Goal: Transaction & Acquisition: Download file/media

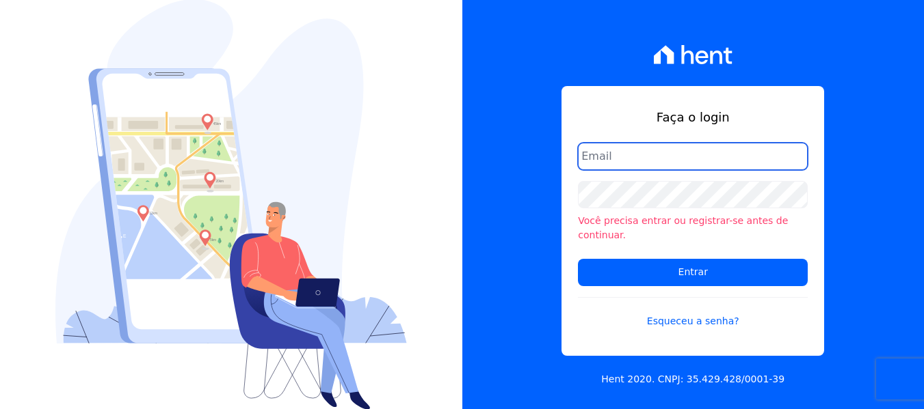
type input "[PERSON_NAME][EMAIL_ADDRESS][DOMAIN_NAME]"
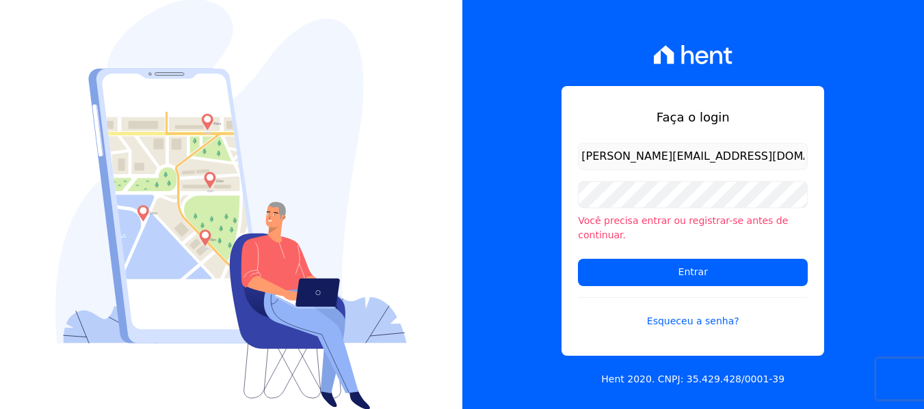
click at [667, 182] on form "amanda.piquini@quattroconstrutora.com.br Você precisa entrar ou registrar-se an…" at bounding box center [693, 244] width 230 height 202
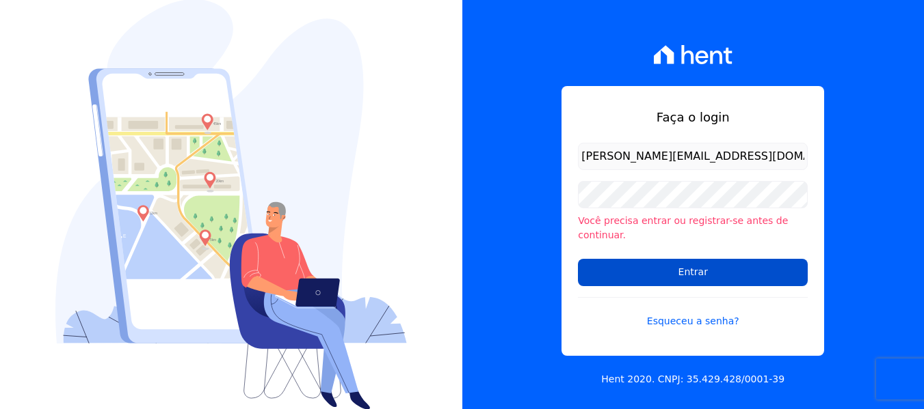
click at [614, 275] on input "Entrar" at bounding box center [693, 272] width 230 height 27
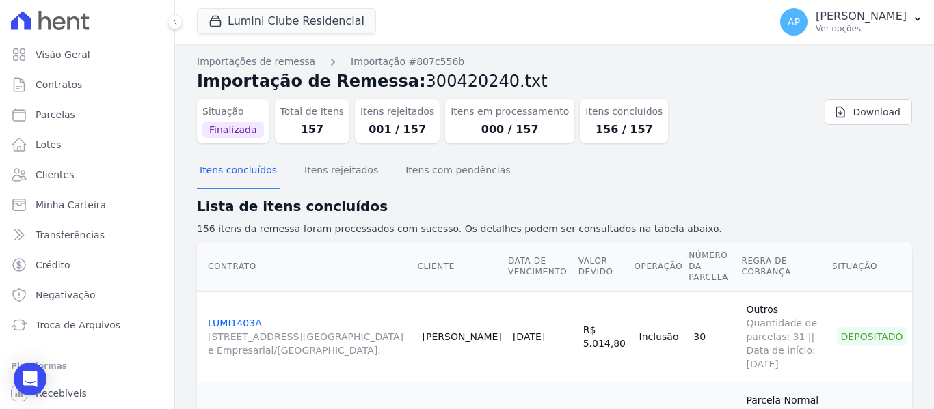
scroll to position [58, 0]
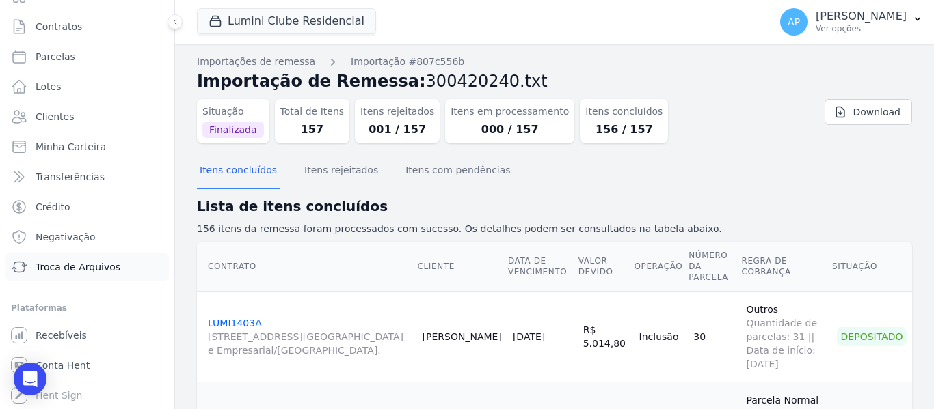
click at [90, 269] on span "Troca de Arquivos" at bounding box center [78, 267] width 85 height 14
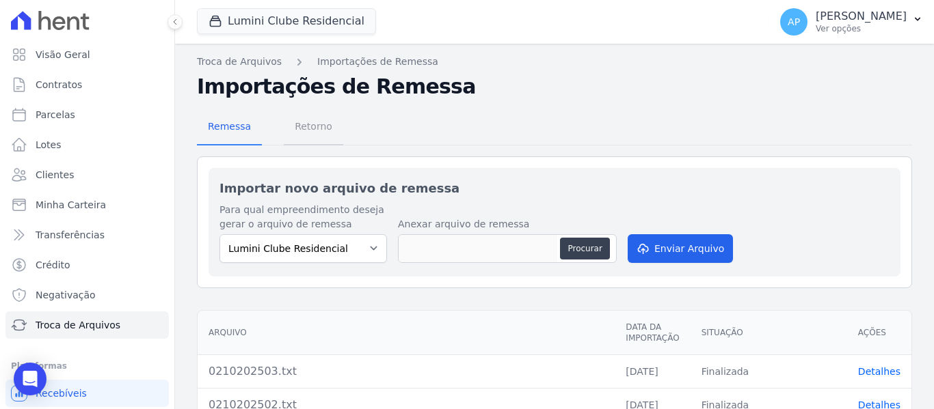
click at [286, 124] on span "Retorno" at bounding box center [313, 126] width 54 height 27
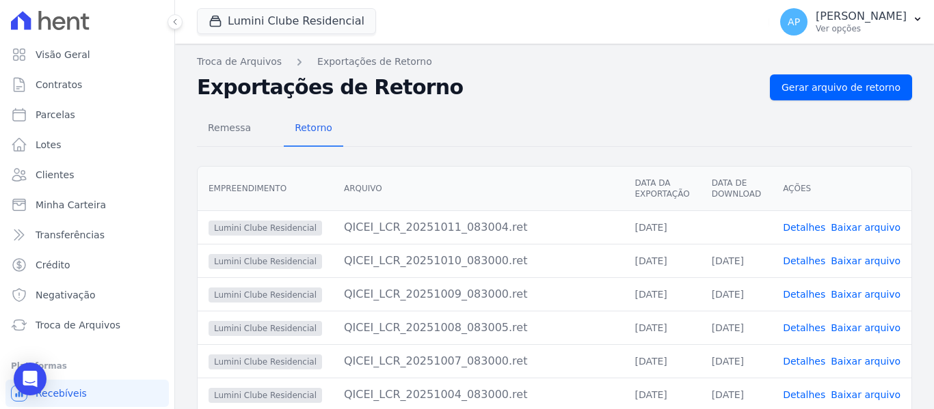
click at [882, 226] on link "Baixar arquivo" at bounding box center [866, 227] width 70 height 11
click at [280, 28] on button "Lumini Clube Residencial" at bounding box center [286, 21] width 179 height 26
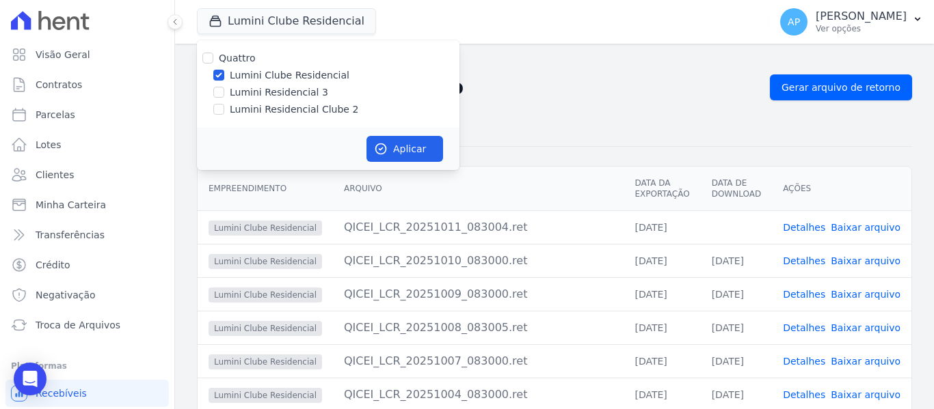
click at [211, 72] on div "Lumini Clube Residencial" at bounding box center [328, 75] width 263 height 14
click at [216, 76] on input "Lumini Clube Residencial" at bounding box center [218, 75] width 11 height 11
checkbox input "false"
click at [215, 104] on input "Lumini Residencial Clube 2" at bounding box center [218, 109] width 11 height 11
checkbox input "true"
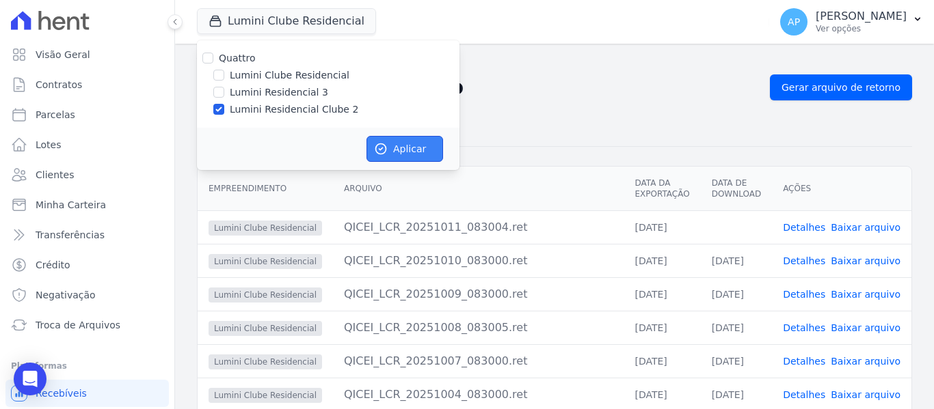
click at [409, 147] on button "Aplicar" at bounding box center [404, 149] width 77 height 26
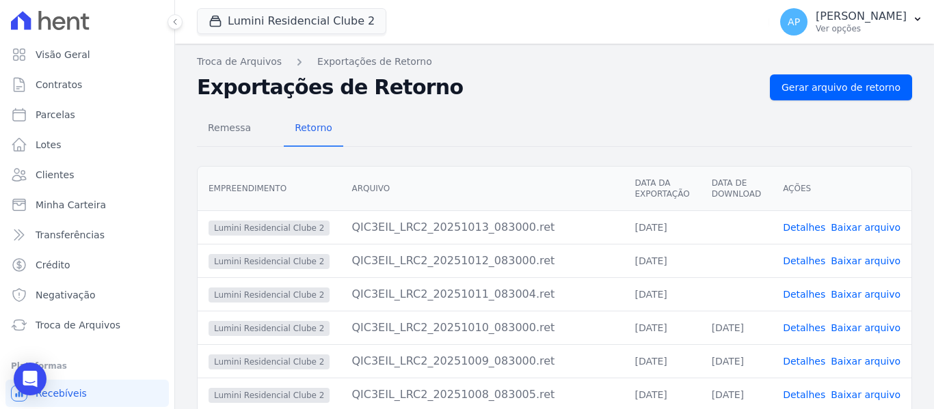
click at [880, 295] on link "Baixar arquivo" at bounding box center [866, 294] width 70 height 11
click at [878, 258] on link "Baixar arquivo" at bounding box center [866, 261] width 70 height 11
click at [861, 229] on link "Baixar arquivo" at bounding box center [866, 227] width 70 height 11
click at [284, 27] on button "Lumini Residencial Clube 2" at bounding box center [291, 21] width 189 height 26
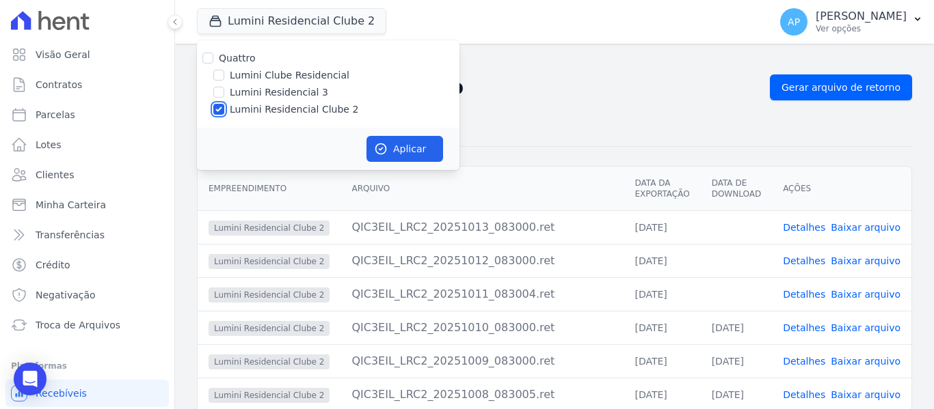
click at [219, 111] on input "Lumini Residencial Clube 2" at bounding box center [218, 109] width 11 height 11
checkbox input "false"
click at [219, 94] on input "Lumini Residencial 3" at bounding box center [218, 92] width 11 height 11
checkbox input "true"
click at [414, 148] on button "Aplicar" at bounding box center [404, 149] width 77 height 26
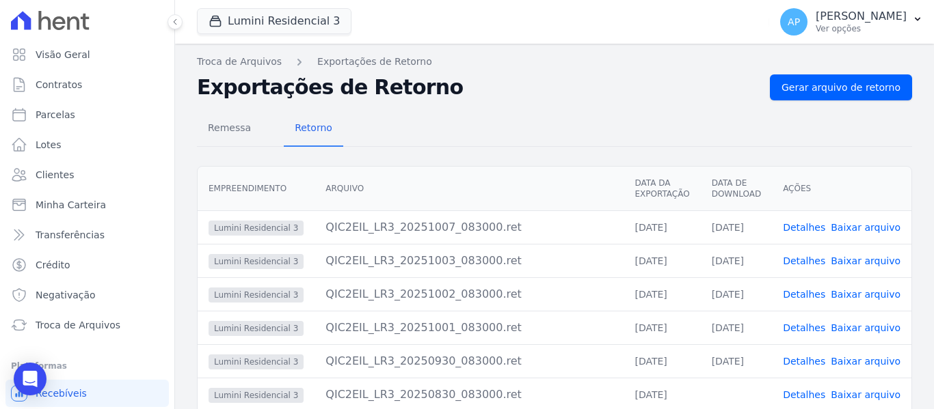
click at [588, 120] on div "Remessa Retorno" at bounding box center [554, 129] width 715 height 36
